Goal: Information Seeking & Learning: Learn about a topic

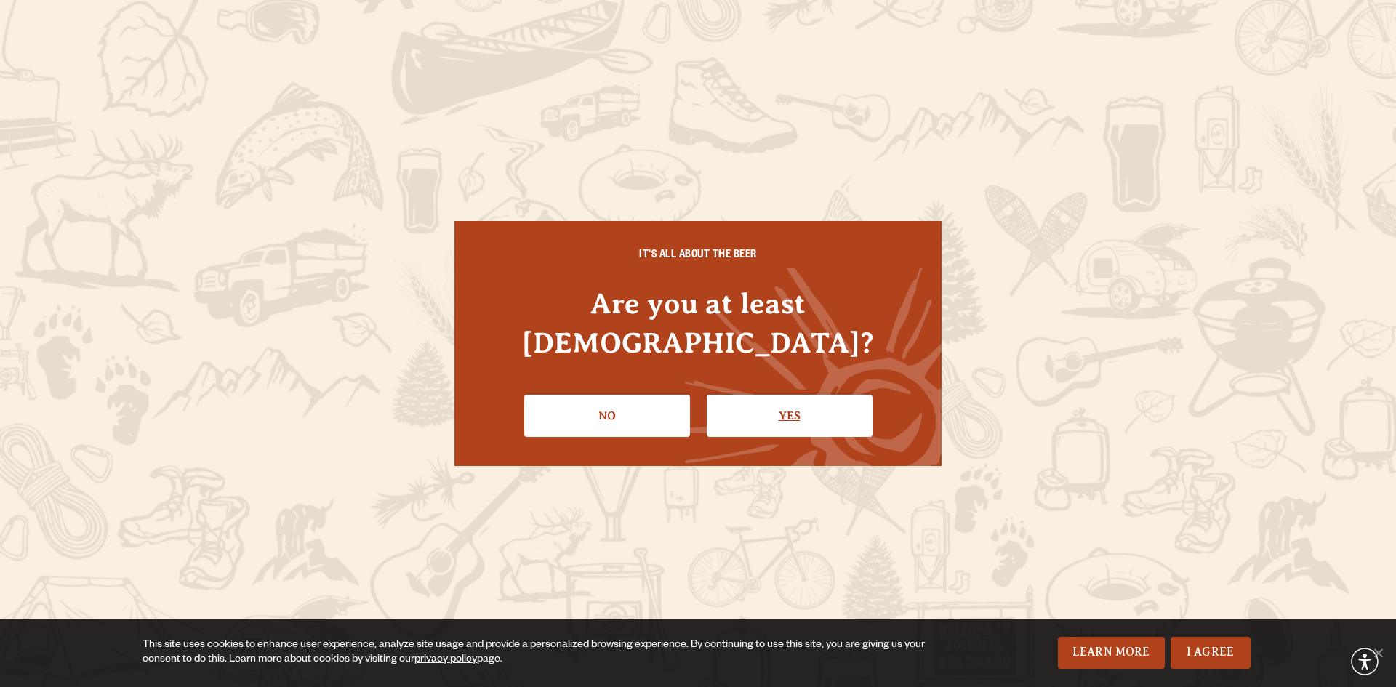
click at [833, 406] on link "Yes" at bounding box center [790, 416] width 166 height 42
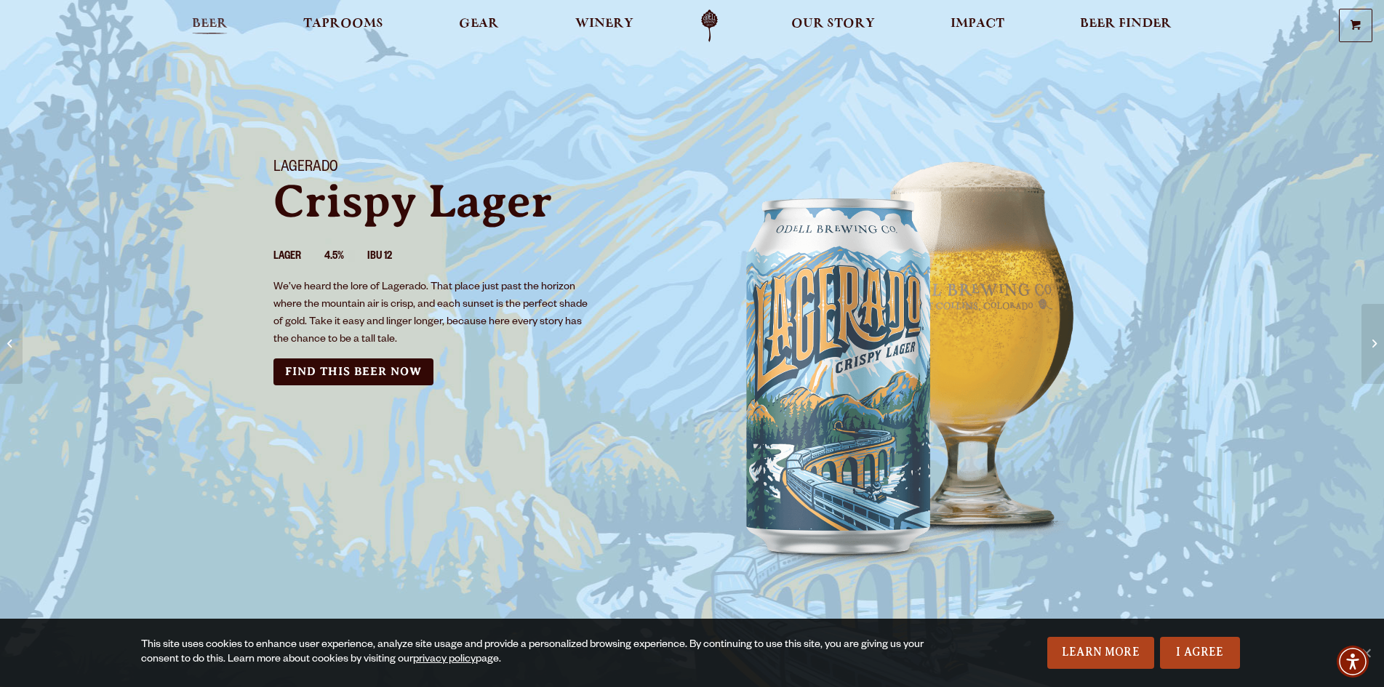
click at [209, 14] on link "Beer" at bounding box center [209, 25] width 55 height 33
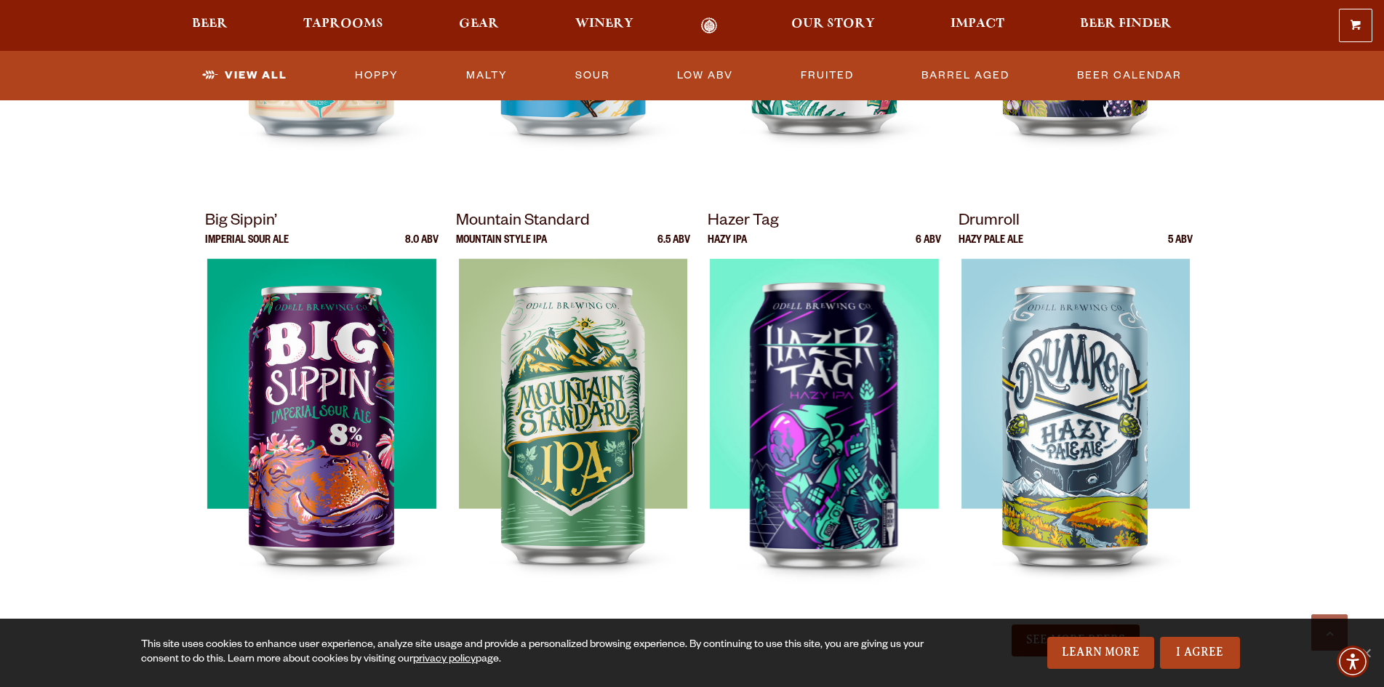
scroll to position [1818, 0]
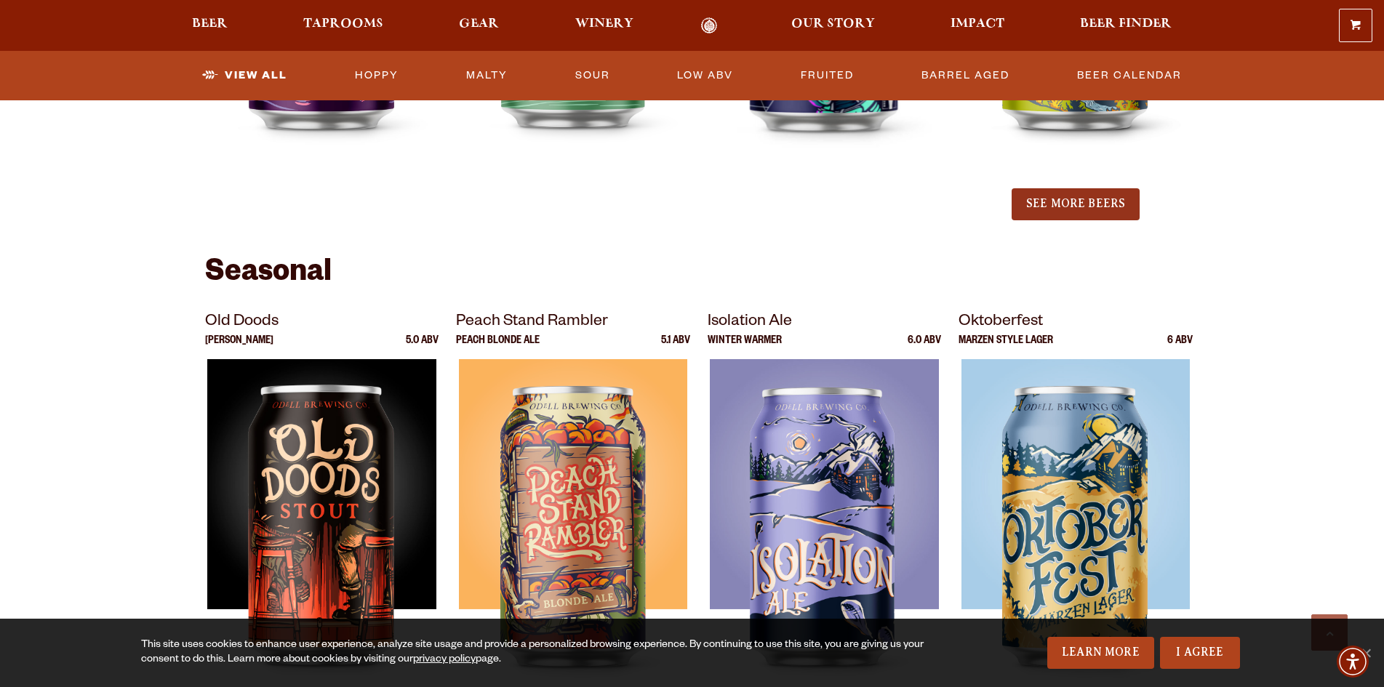
click at [1074, 191] on button "See More Beers" at bounding box center [1075, 204] width 128 height 32
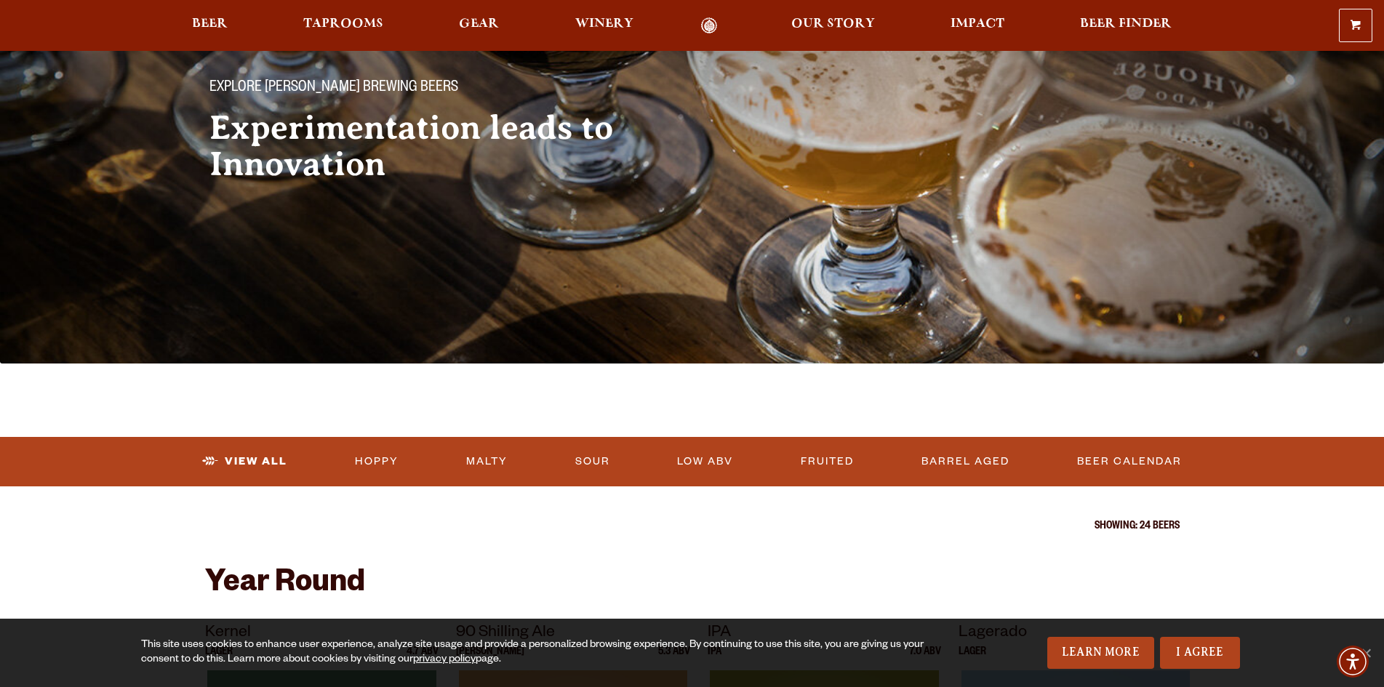
scroll to position [83, 0]
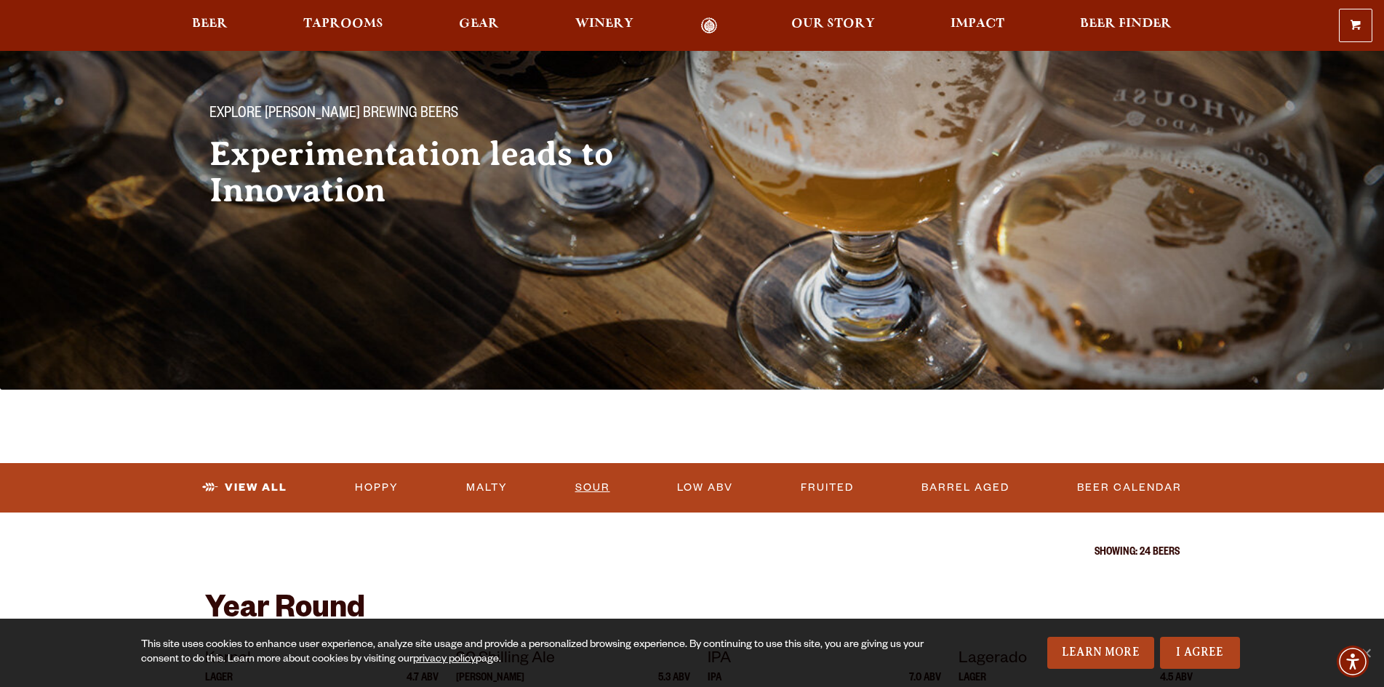
click at [604, 489] on link "Sour" at bounding box center [592, 487] width 47 height 33
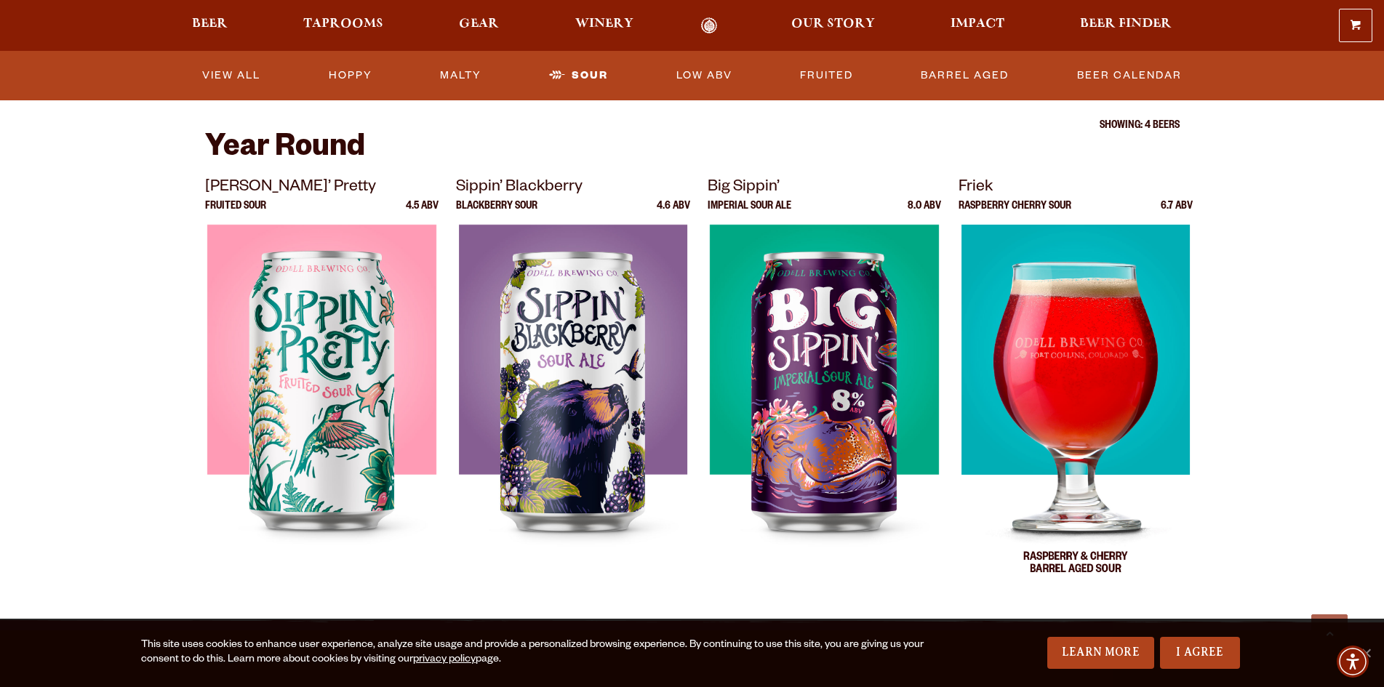
scroll to position [291, 0]
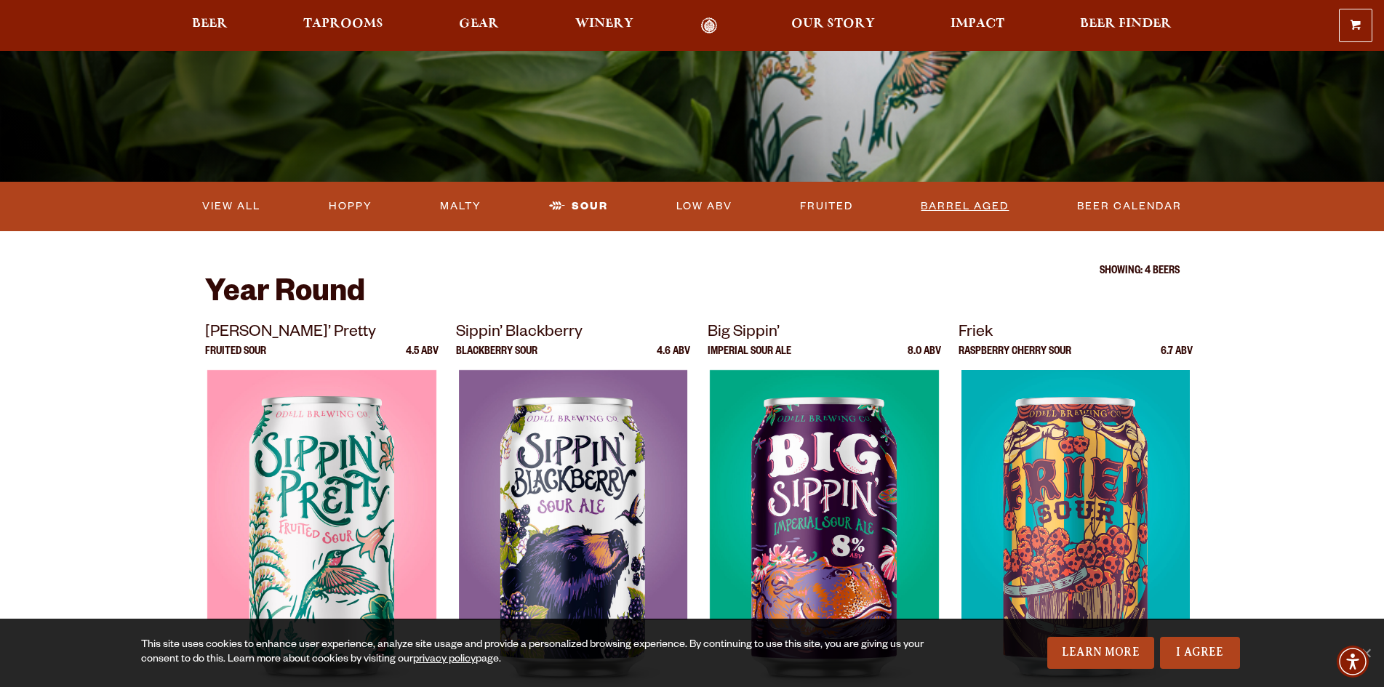
click at [973, 202] on link "Barrel Aged" at bounding box center [965, 206] width 100 height 33
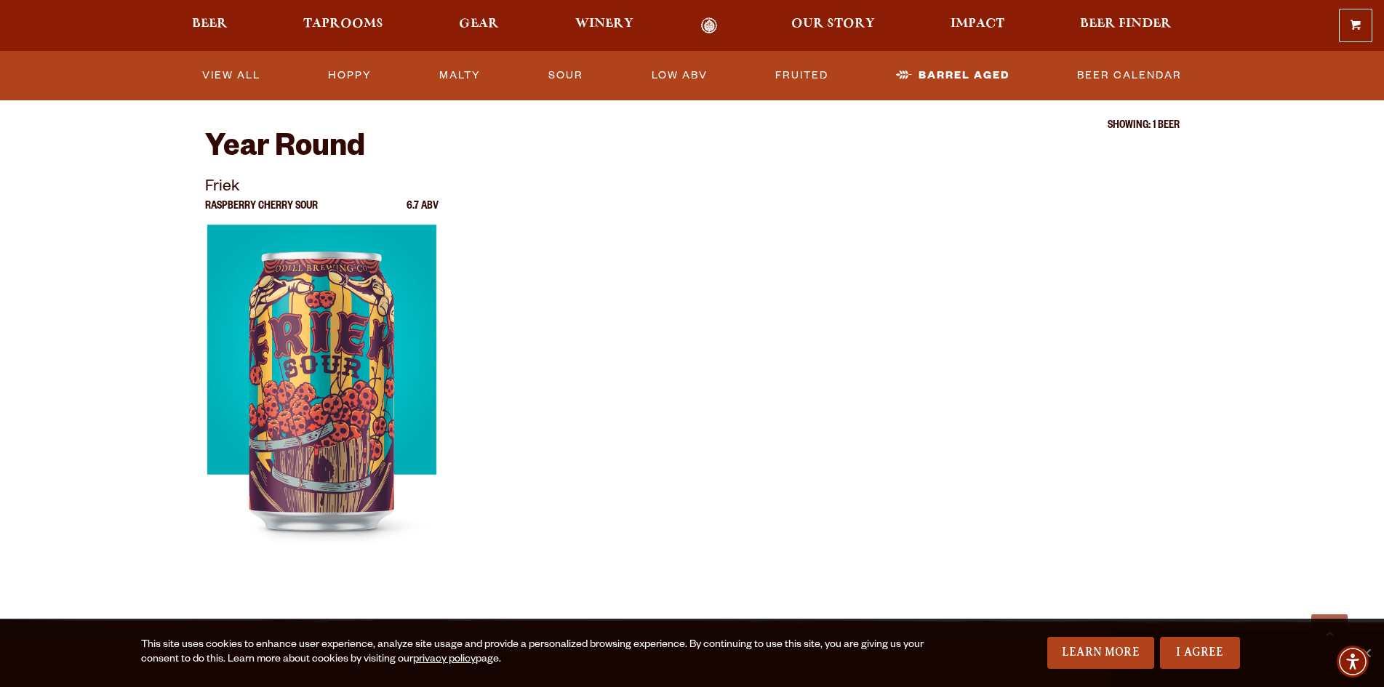
scroll to position [218, 0]
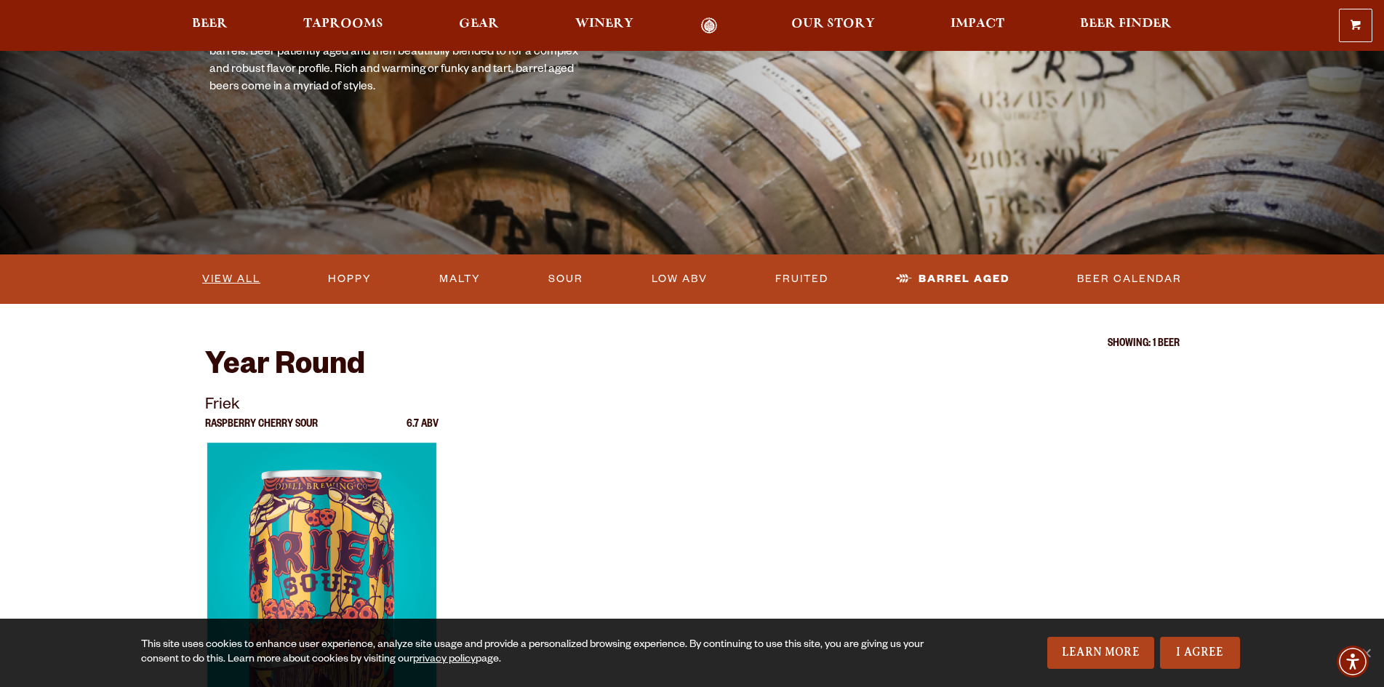
click at [250, 273] on link "View All" at bounding box center [231, 278] width 70 height 33
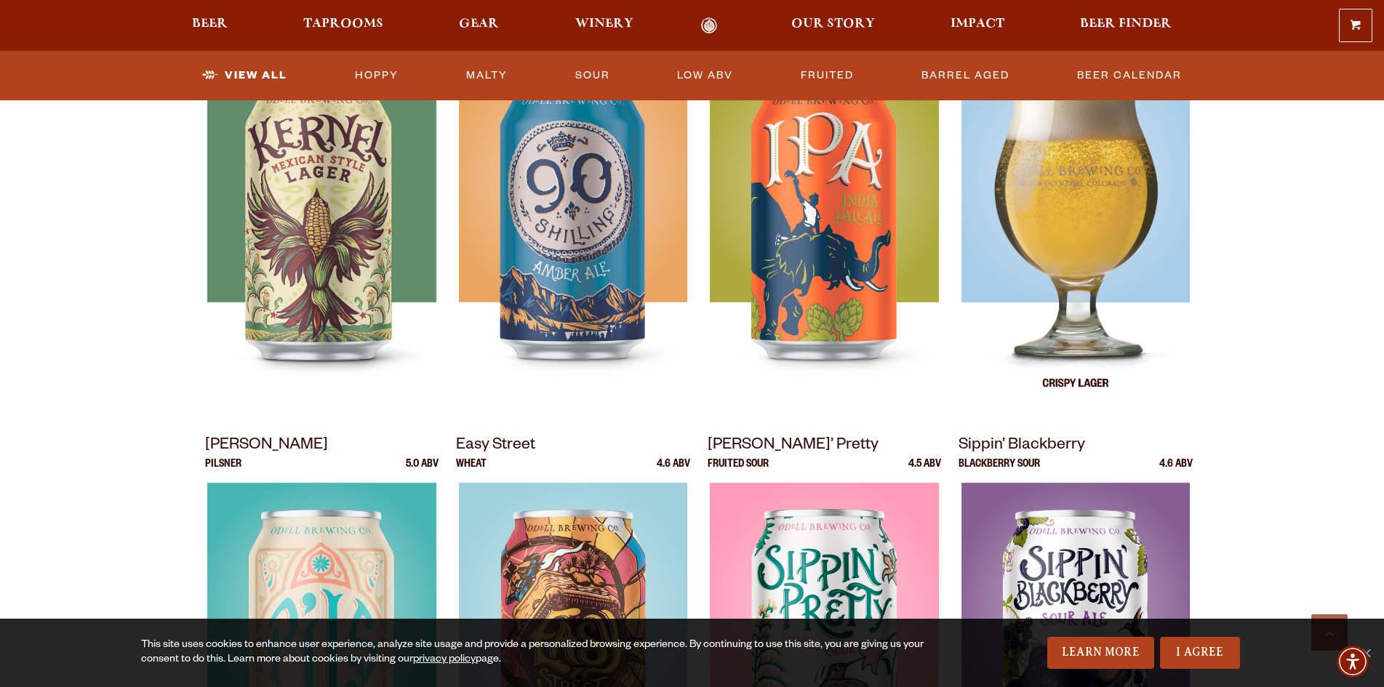
scroll to position [509, 0]
